Goal: Task Accomplishment & Management: Use online tool/utility

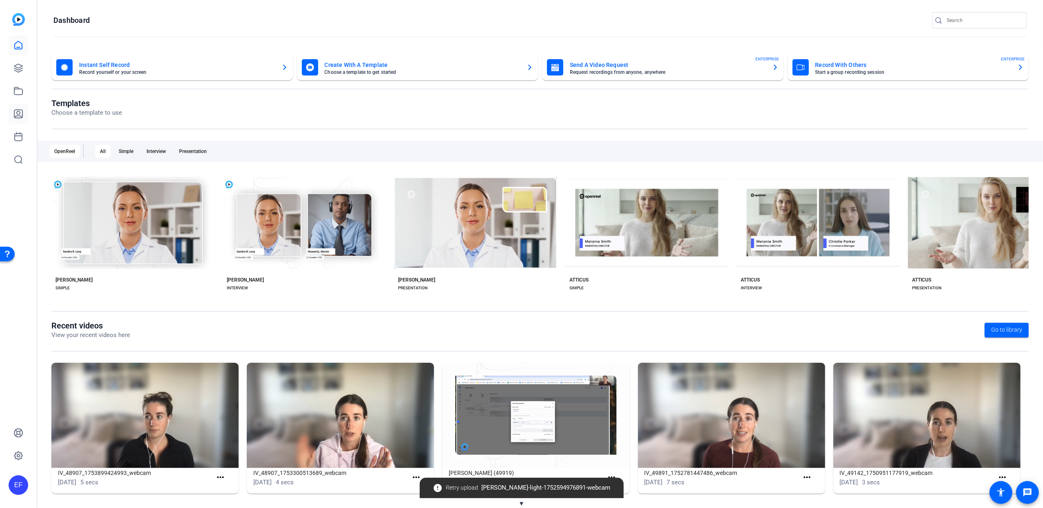
click at [19, 113] on icon at bounding box center [18, 114] width 10 height 10
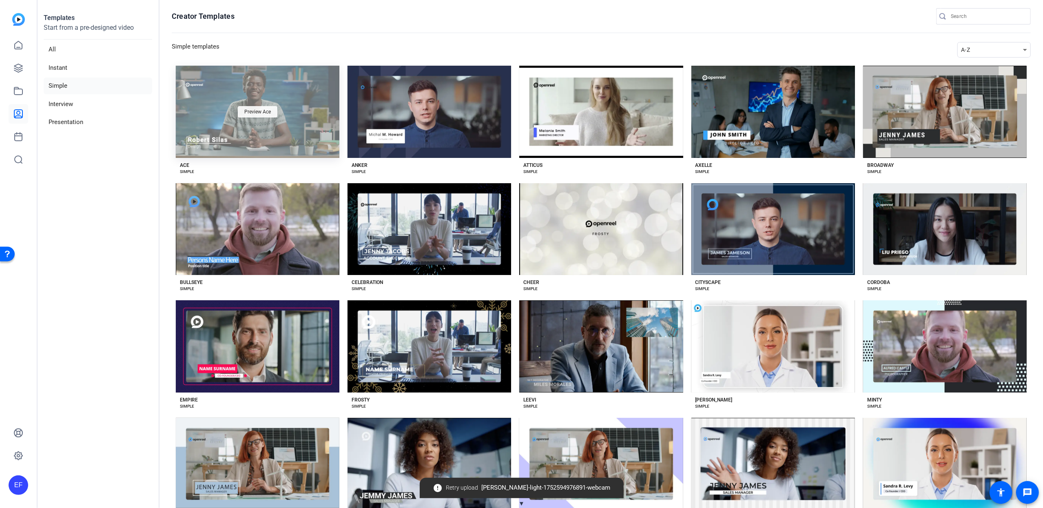
click at [265, 109] on span "Preview Ace" at bounding box center [257, 111] width 27 height 5
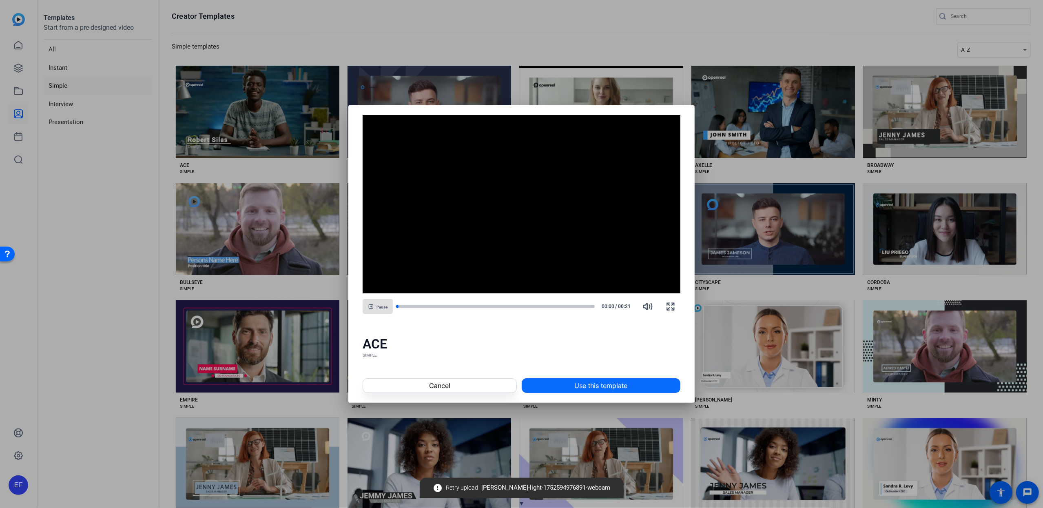
click at [573, 383] on span at bounding box center [601, 386] width 158 height 20
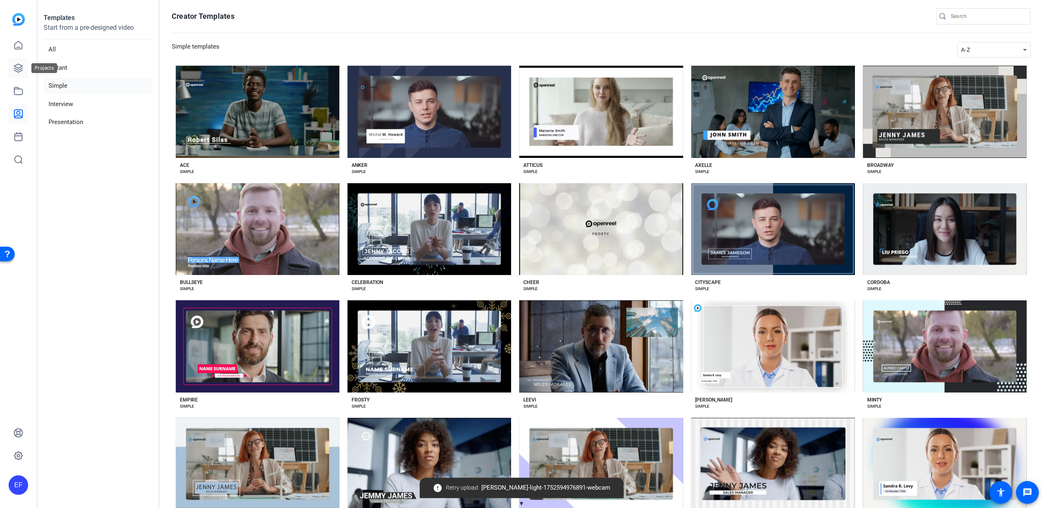
click at [17, 67] on icon at bounding box center [18, 68] width 10 height 10
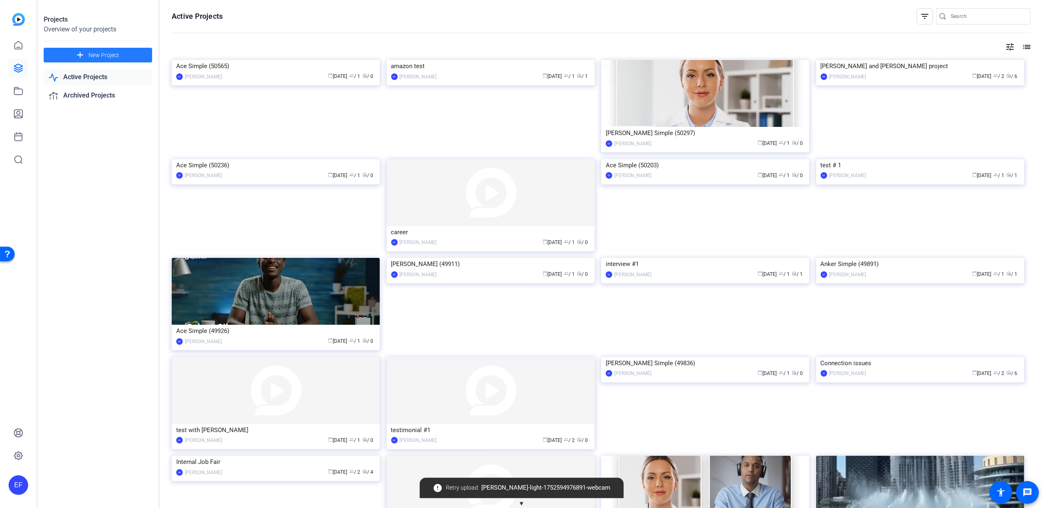
click at [127, 59] on span at bounding box center [98, 55] width 109 height 20
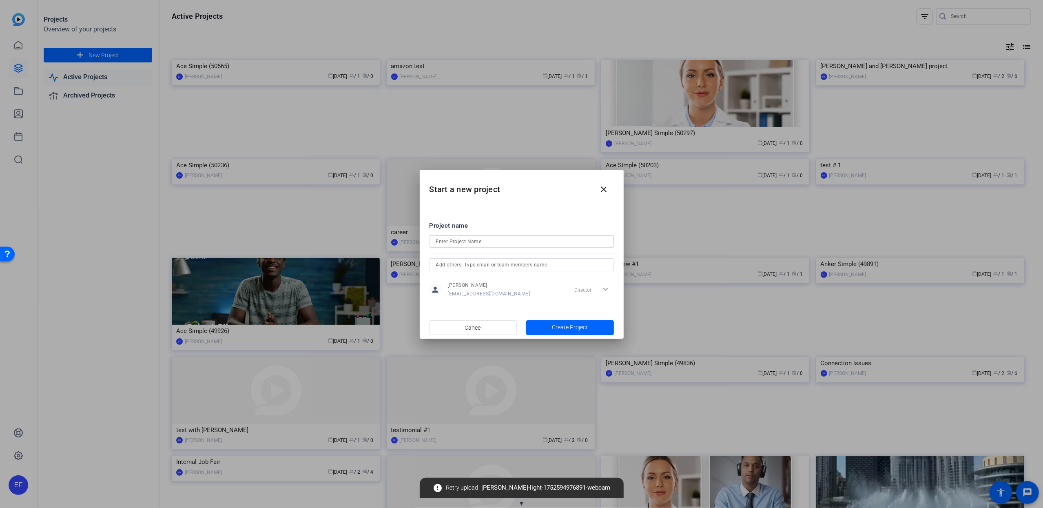
click at [510, 246] on input at bounding box center [521, 242] width 171 height 10
type input "SEPTEMBER PROJECT"
click at [556, 327] on span "Create Project" at bounding box center [570, 327] width 36 height 9
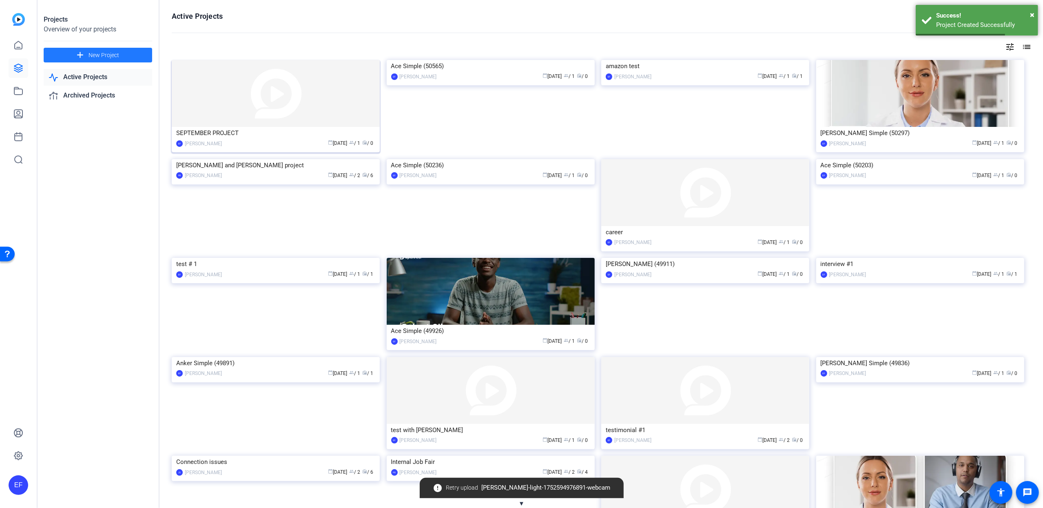
click at [240, 139] on div "calendar_today [DATE] group / 1 radio / 0" at bounding box center [300, 143] width 149 height 9
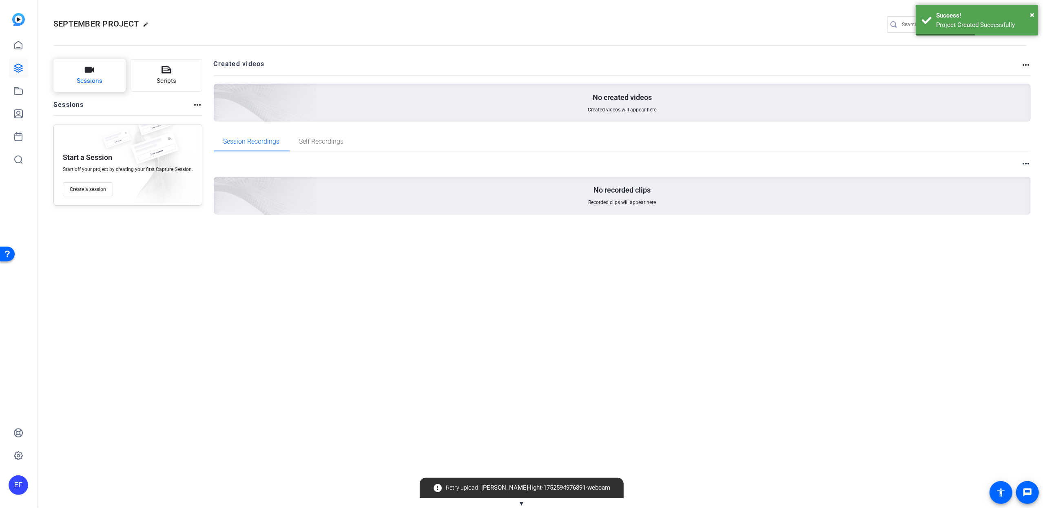
click at [103, 81] on button "Sessions" at bounding box center [89, 75] width 72 height 33
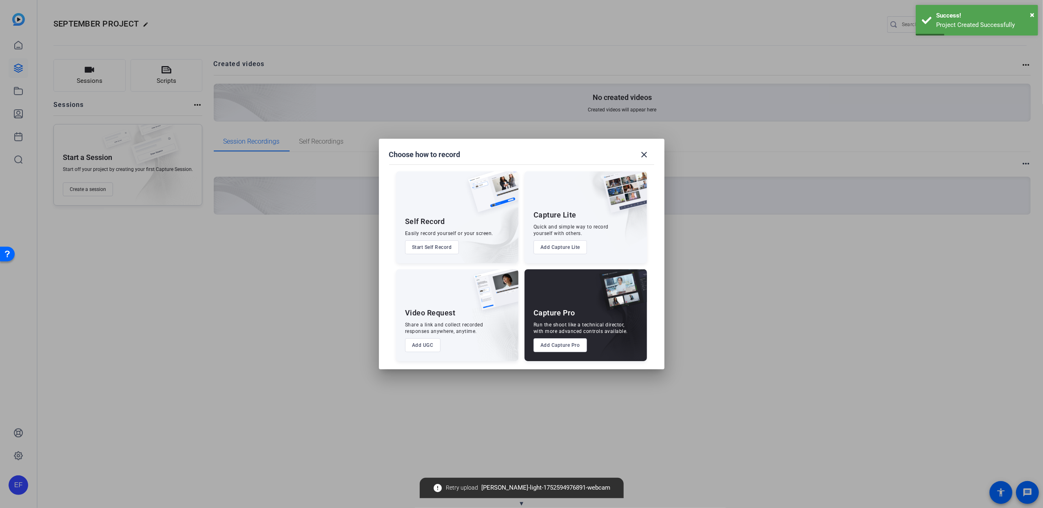
click at [423, 345] on button "Add UGC" at bounding box center [422, 345] width 35 height 14
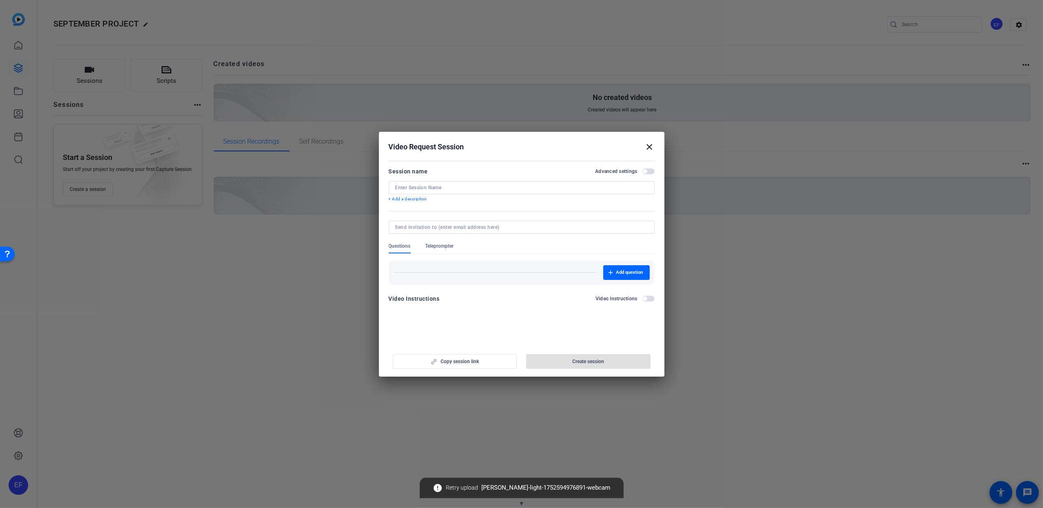
click at [460, 189] on input at bounding box center [521, 187] width 253 height 7
click at [613, 274] on span "button" at bounding box center [626, 273] width 47 height 20
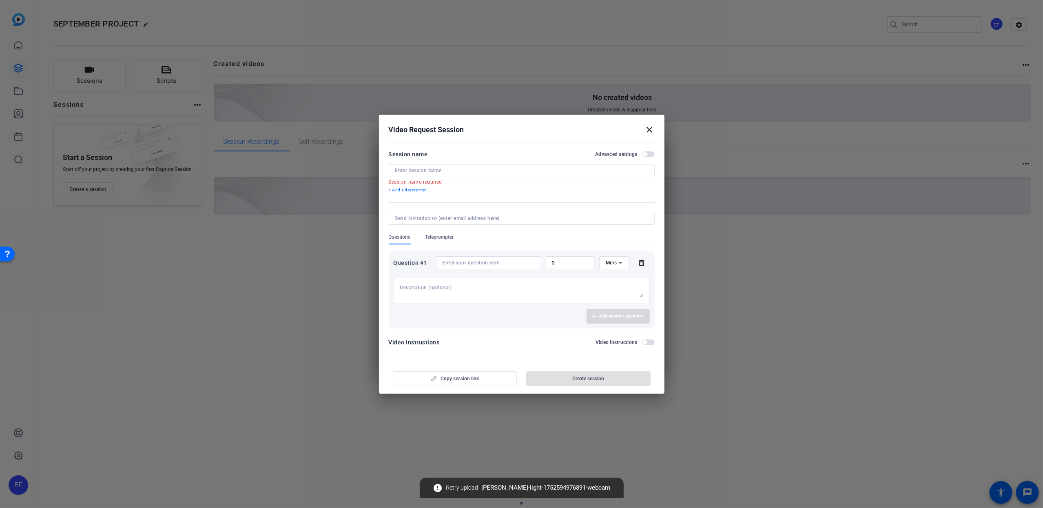
click at [480, 264] on input at bounding box center [489, 262] width 92 height 7
